Goal: Navigation & Orientation: Understand site structure

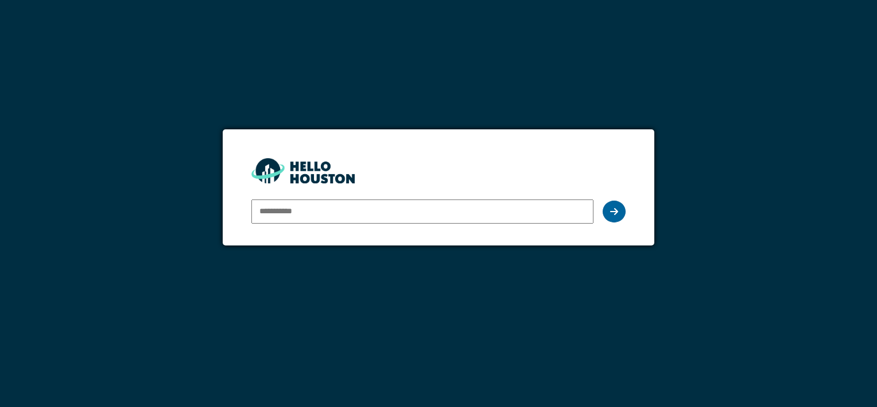
type input "**********"
click at [613, 210] on icon at bounding box center [614, 211] width 8 height 9
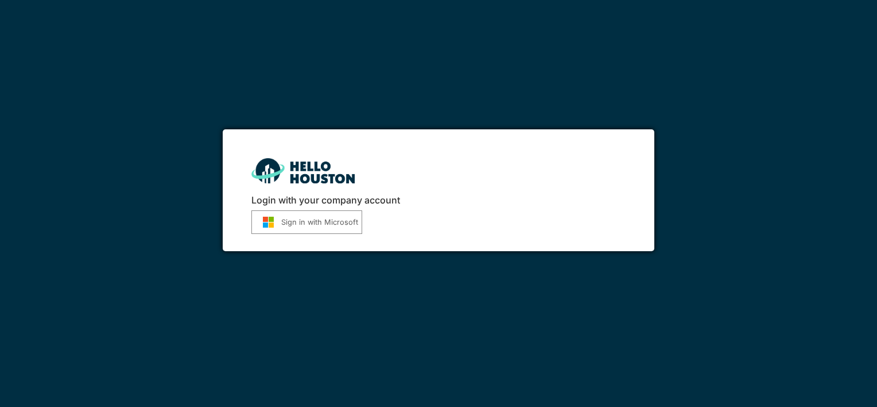
click at [314, 220] on button "Sign in with Microsoft" at bounding box center [306, 222] width 111 height 24
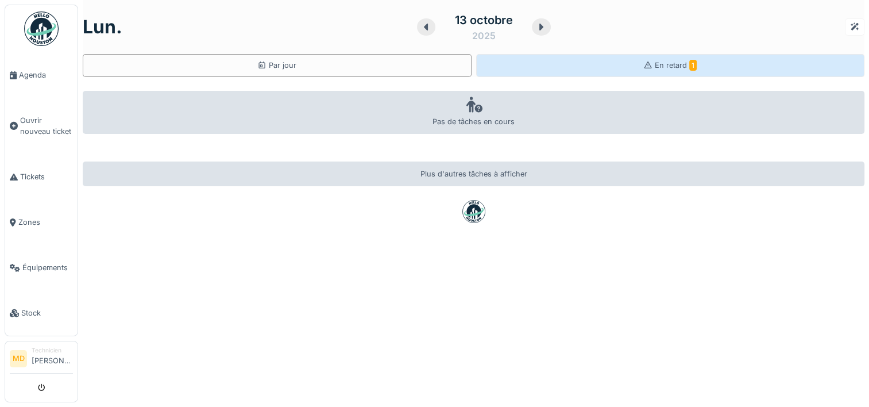
click at [669, 67] on span "En retard 1" at bounding box center [676, 65] width 42 height 9
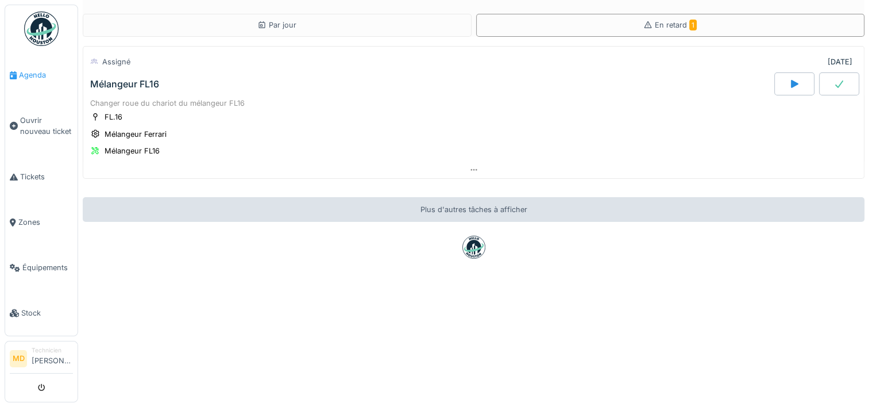
click at [29, 75] on span "Agenda" at bounding box center [46, 74] width 54 height 11
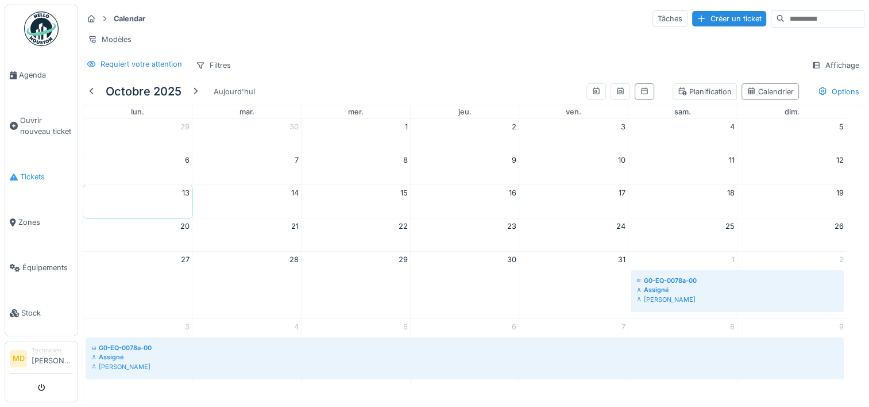
click at [34, 173] on span "Tickets" at bounding box center [46, 176] width 53 height 11
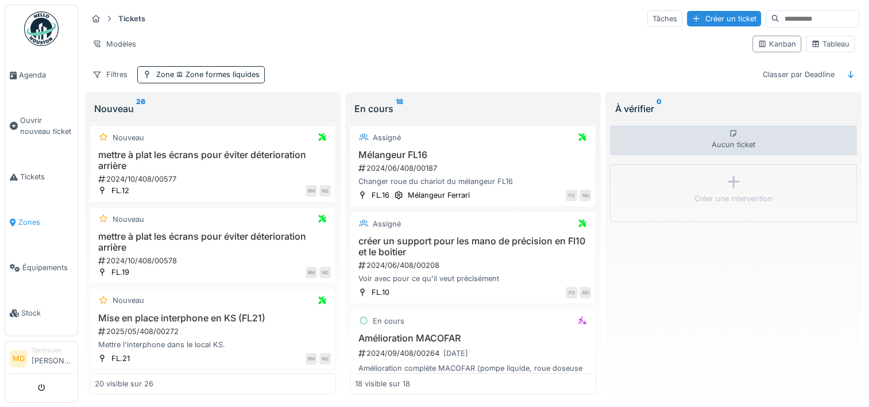
click at [36, 216] on span "Zones" at bounding box center [45, 221] width 55 height 11
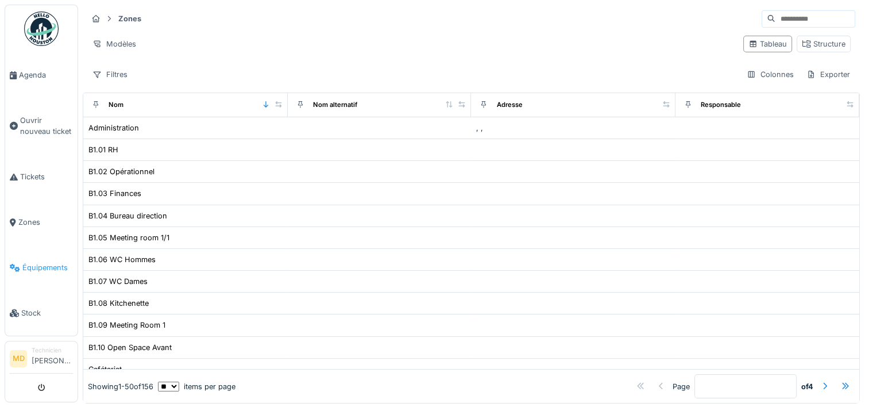
click at [39, 262] on span "Équipements" at bounding box center [47, 267] width 51 height 11
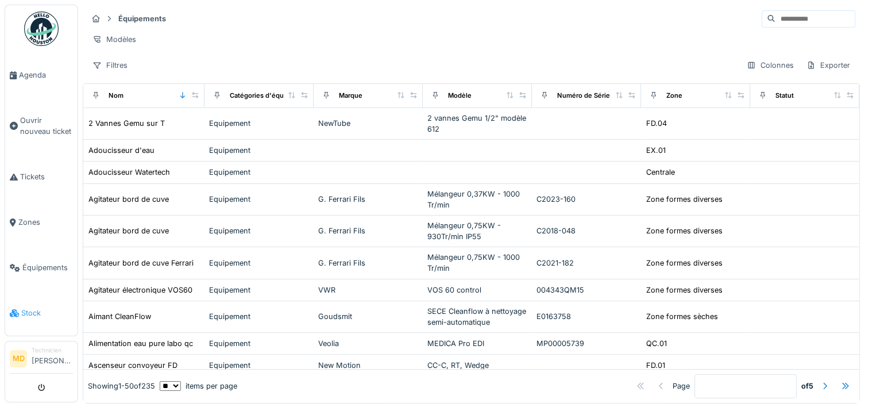
click at [27, 307] on span "Stock" at bounding box center [47, 312] width 52 height 11
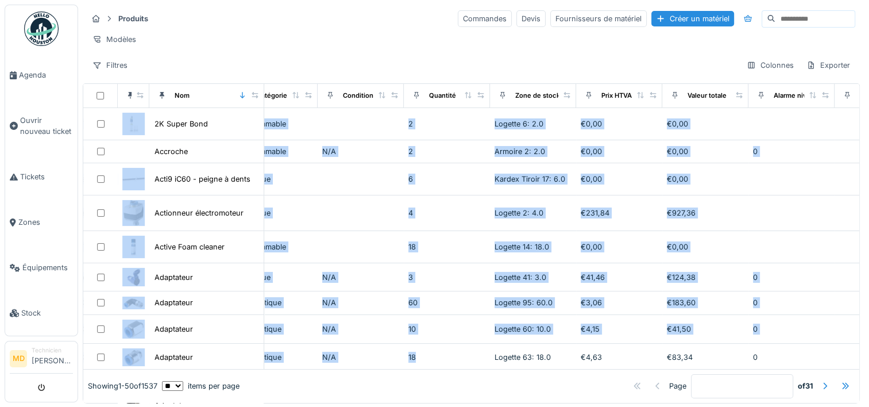
scroll to position [0, 465]
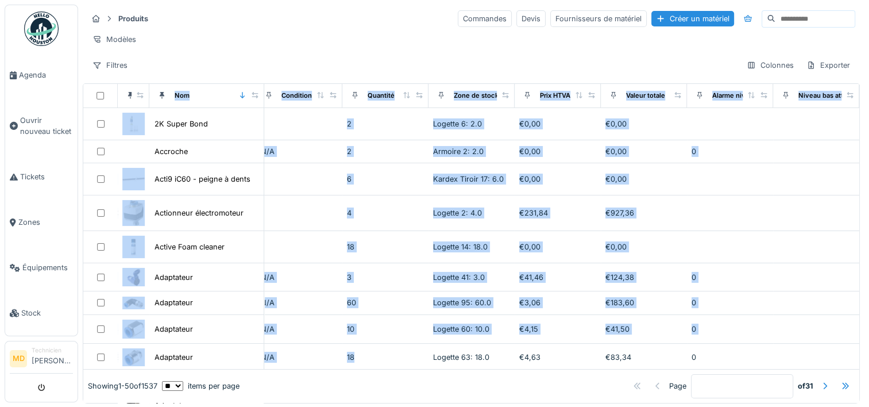
drag, startPoint x: 820, startPoint y: 157, endPoint x: 845, endPoint y: 108, distance: 55.0
click at [845, 108] on div "Produits Commandes Devis Fournisseurs de matériel Créer un matériel Modèles Fil…" at bounding box center [471, 204] width 777 height 398
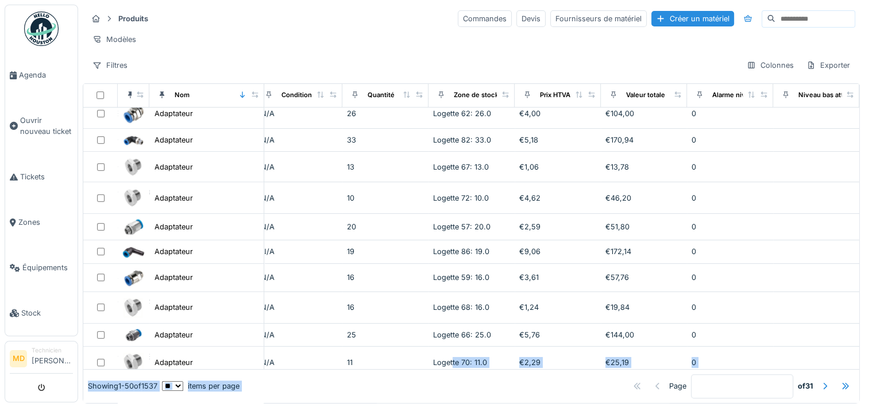
drag, startPoint x: 517, startPoint y: 384, endPoint x: 425, endPoint y: 389, distance: 91.4
click at [425, 389] on div "Image Nom Identifiant interne Description Marque Référence constructeur Catégor…" at bounding box center [471, 243] width 777 height 320
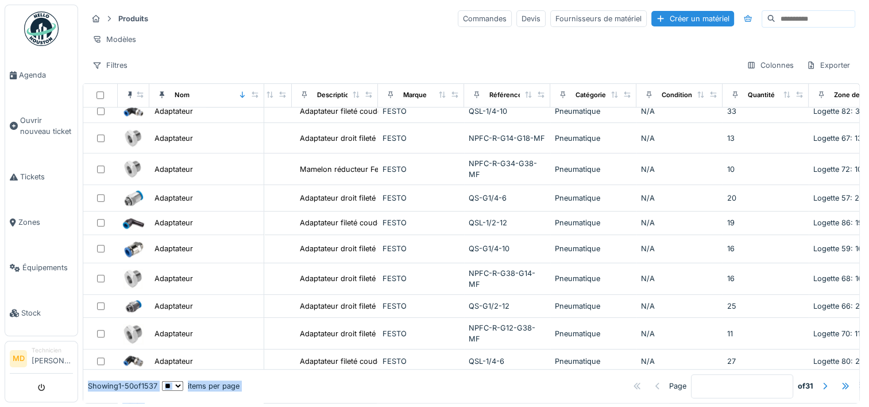
scroll to position [581, 0]
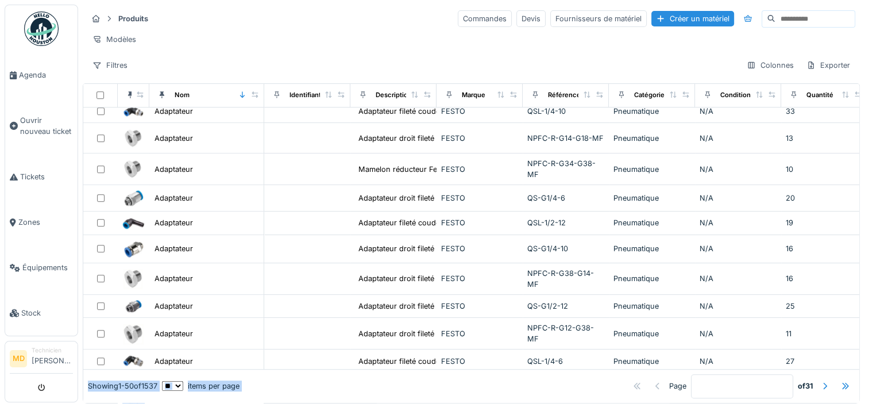
click at [307, 374] on div "Page * of 31" at bounding box center [546, 386] width 615 height 24
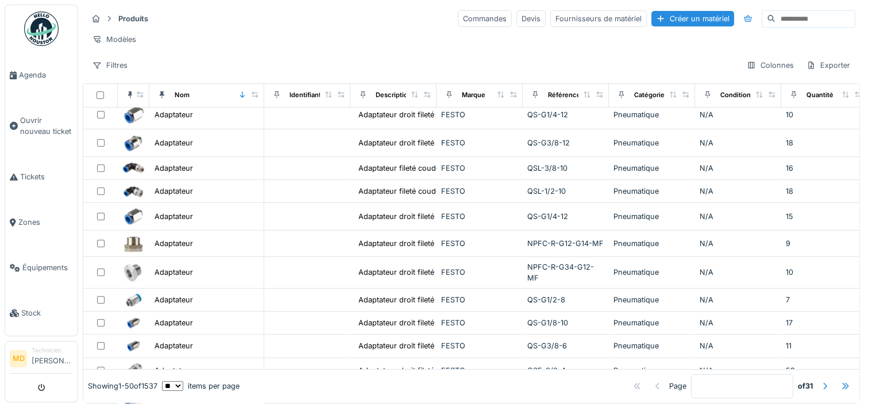
scroll to position [0, 0]
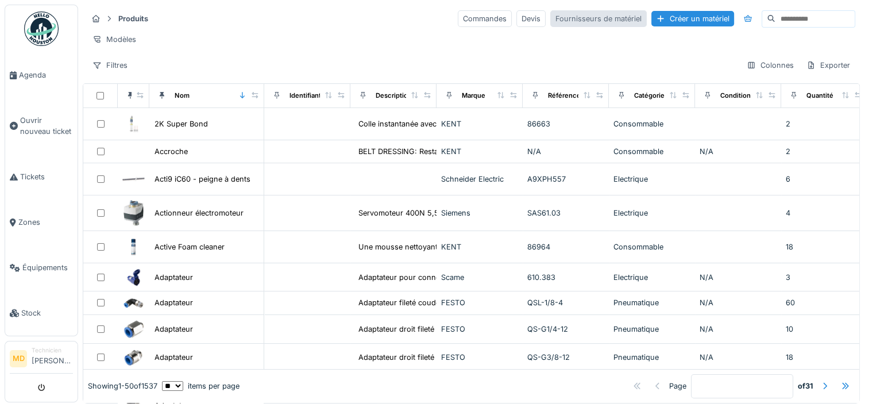
click at [550, 20] on div "Fournisseurs de matériel" at bounding box center [598, 18] width 96 height 17
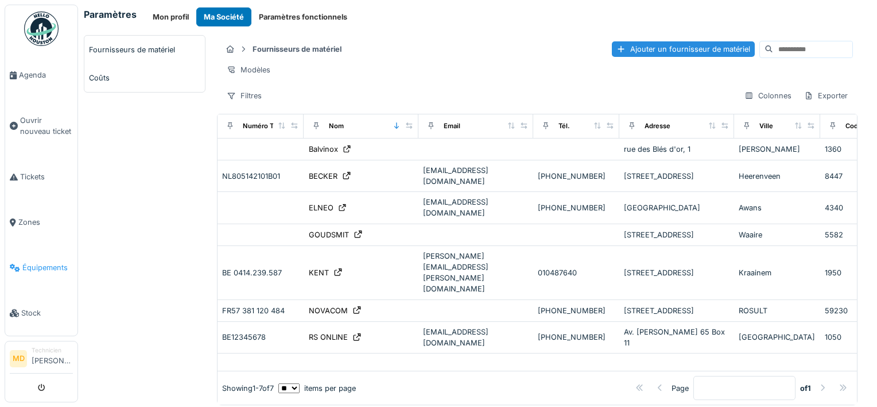
click at [33, 262] on span "Équipements" at bounding box center [47, 267] width 51 height 11
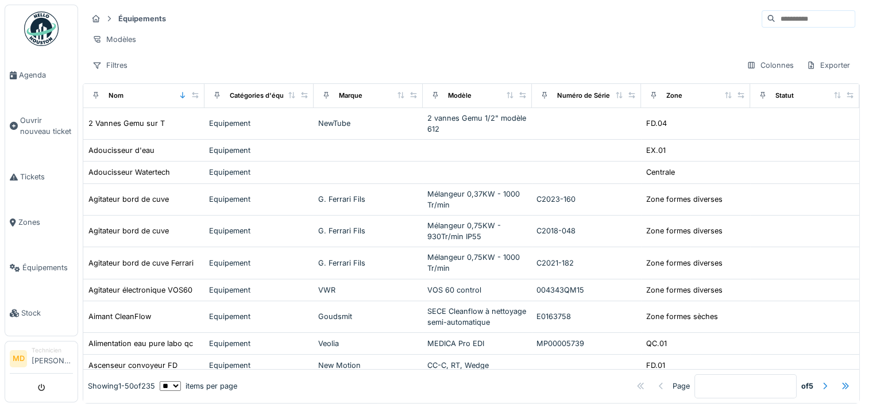
click at [661, 13] on div "Équipements" at bounding box center [471, 18] width 768 height 19
